Goal: Find specific page/section

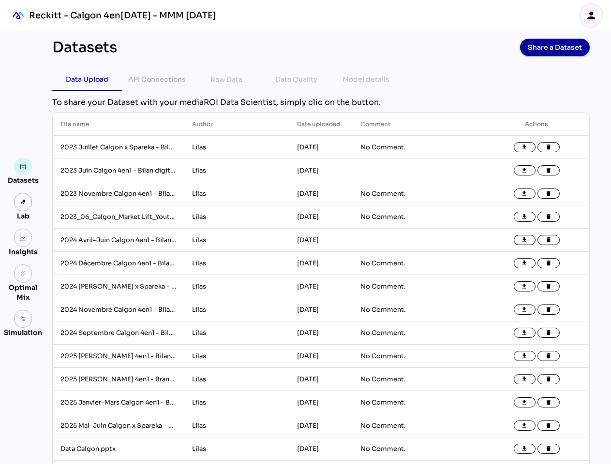
click at [591, 15] on icon "person" at bounding box center [591, 16] width 12 height 12
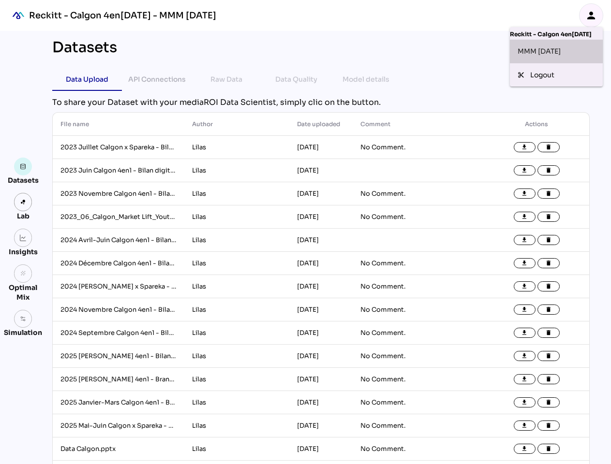
click at [559, 47] on div "MMM [DATE]" at bounding box center [556, 51] width 93 height 23
click at [83, 79] on div "Data Upload" at bounding box center [87, 80] width 43 height 12
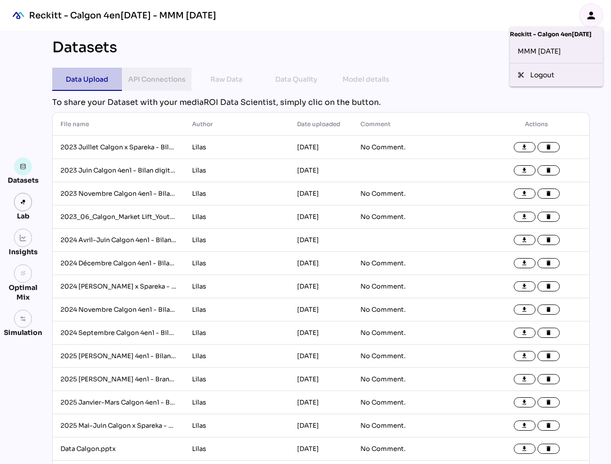
click at [153, 79] on div "API Connections" at bounding box center [157, 80] width 58 height 12
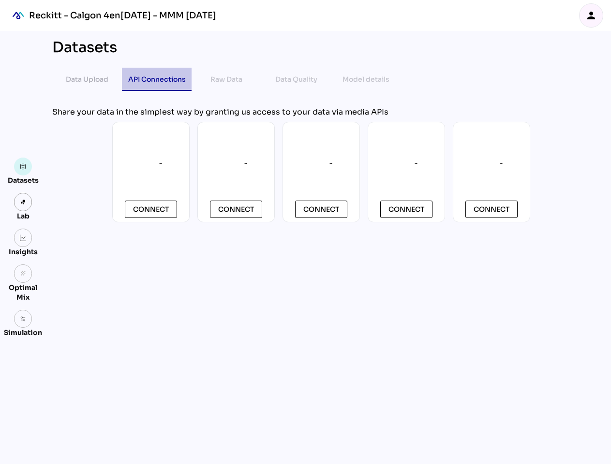
click at [222, 79] on div "Raw Data" at bounding box center [226, 80] width 32 height 12
click at [292, 79] on div "Data Quality" at bounding box center [296, 80] width 42 height 12
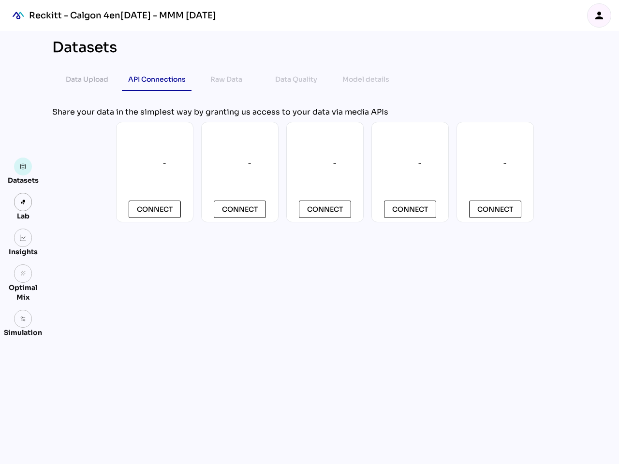
click at [362, 79] on div "Model details" at bounding box center [365, 80] width 47 height 12
